Goal: Information Seeking & Learning: Find specific fact

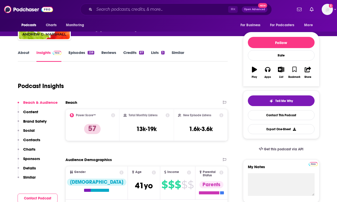
scroll to position [35, 0]
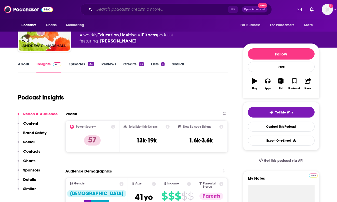
click at [123, 13] on input "Search podcasts, credits, & more..." at bounding box center [161, 9] width 134 height 8
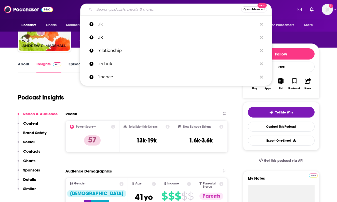
paste input "The Midlife Makeover Show"
type input "The Midlife Makeover Show"
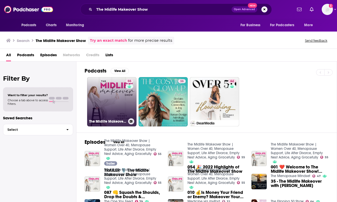
click at [106, 100] on link "55 The Midlife Makeover Show | Women Over 40, Menopause Support, Life After Div…" at bounding box center [111, 101] width 49 height 49
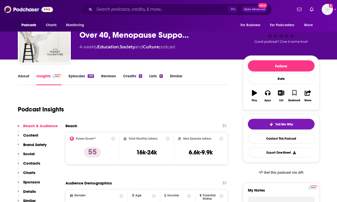
scroll to position [24, 0]
